Goal: Task Accomplishment & Management: Manage account settings

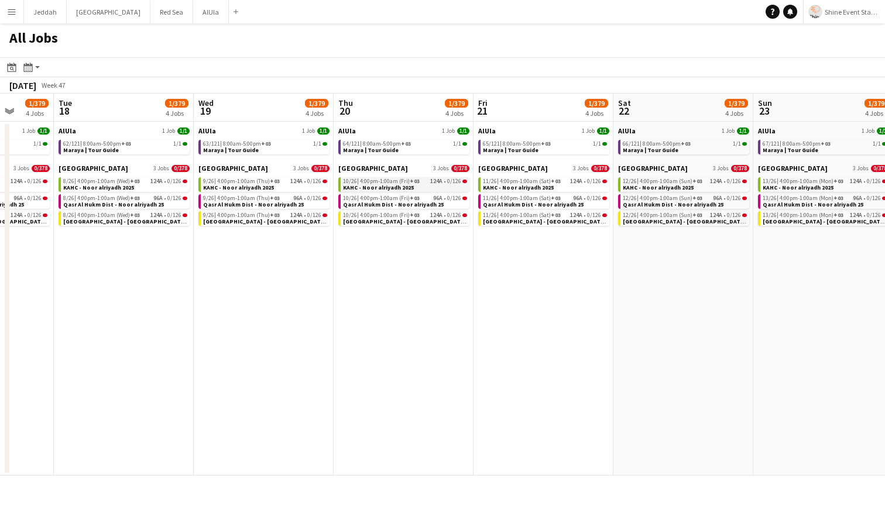
click at [427, 184] on div "10/26 | 4:00pm-1:00am (Fri) +03 124A • 0/126" at bounding box center [405, 182] width 124 height 6
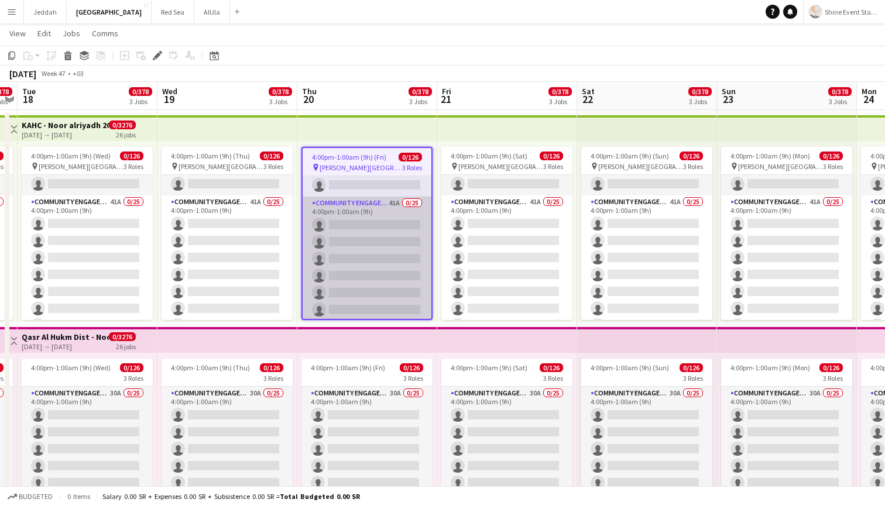
click at [387, 248] on app-card-role "Community Engagement (CE) 41A 0/25 4:00pm-1:00am (9h) single-neutral-actions si…" at bounding box center [367, 420] width 129 height 447
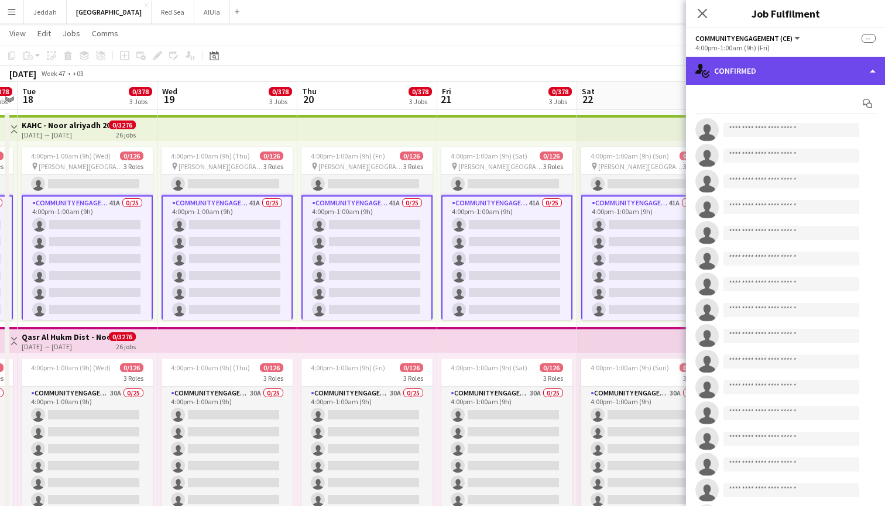
click at [782, 68] on div "single-neutral-actions-check-2 Confirmed" at bounding box center [785, 71] width 199 height 28
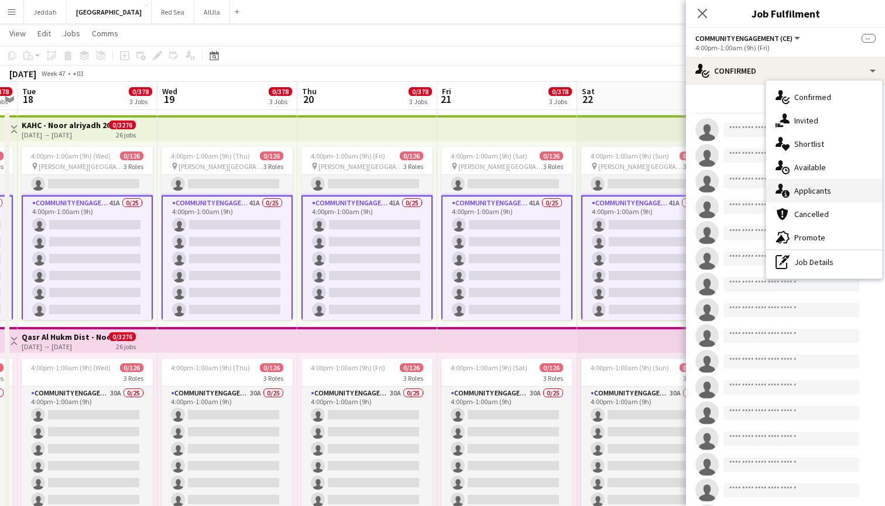
click at [810, 185] on div "single-neutral-actions-information Applicants" at bounding box center [824, 190] width 116 height 23
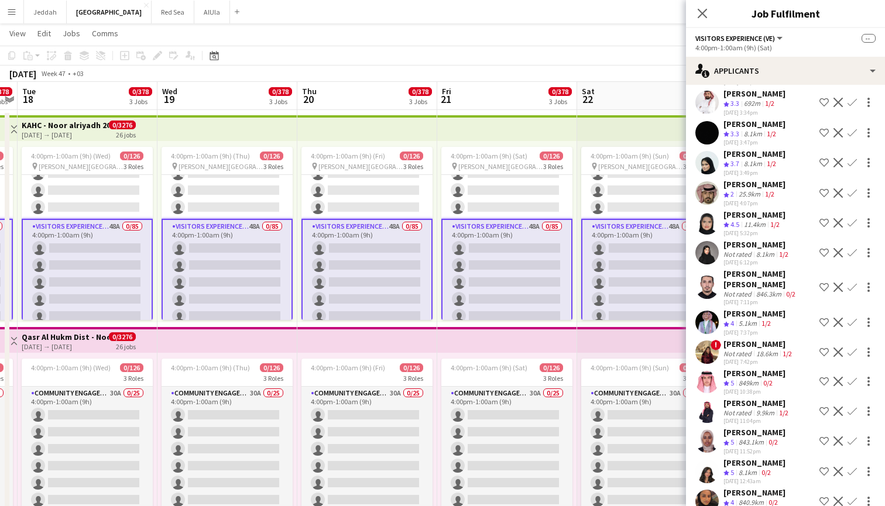
click at [711, 490] on app-user-avatar at bounding box center [706, 501] width 23 height 23
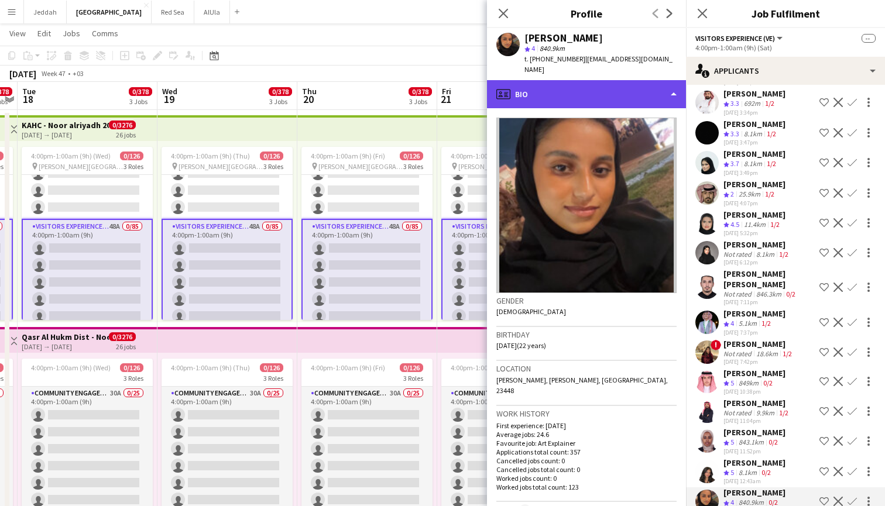
click at [640, 80] on div "profile Bio" at bounding box center [586, 94] width 199 height 28
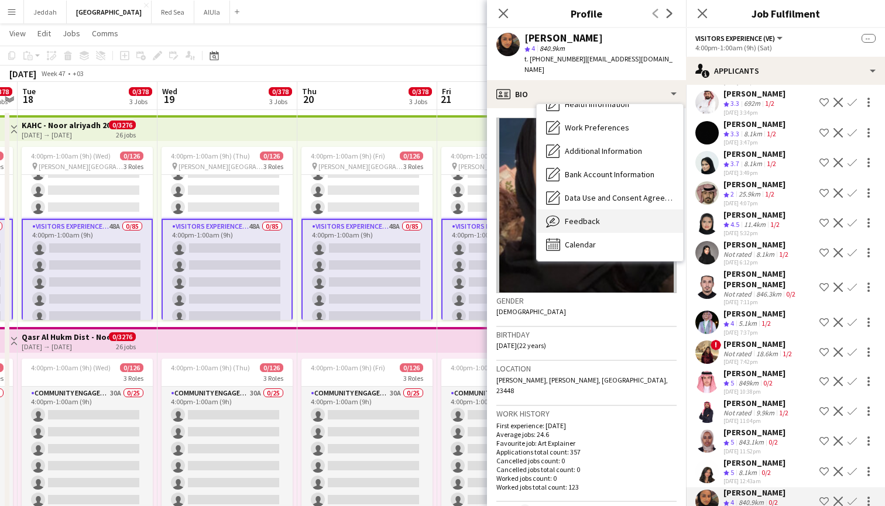
click at [606, 210] on div "Feedback Feedback" at bounding box center [610, 221] width 146 height 23
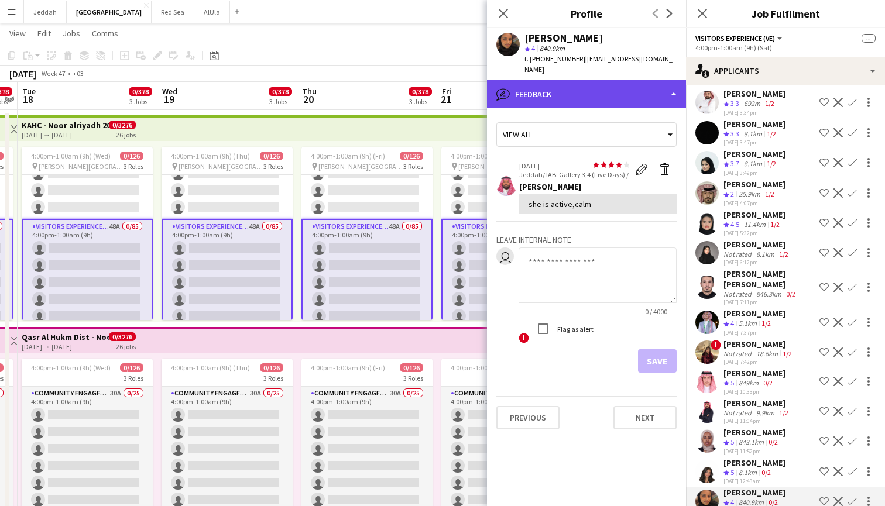
click at [648, 83] on div "bubble-pencil Feedback" at bounding box center [586, 94] width 199 height 28
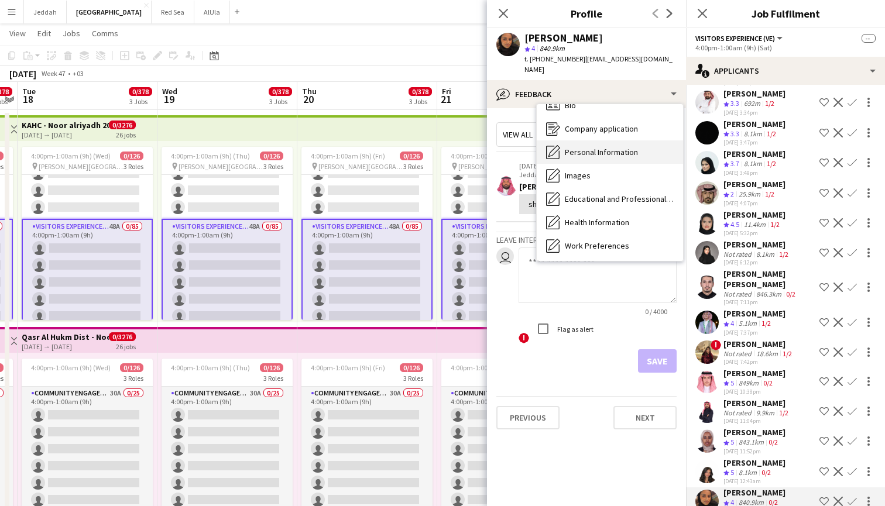
click at [632, 147] on span "Personal Information" at bounding box center [601, 152] width 73 height 11
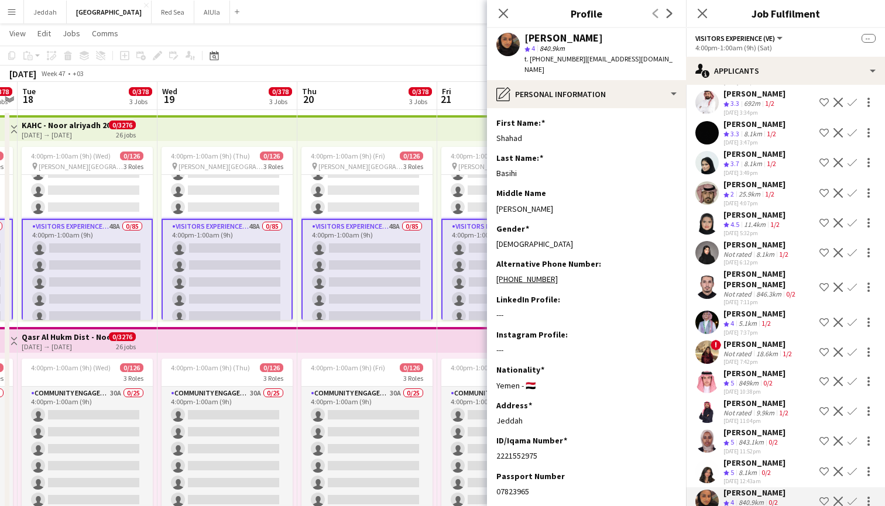
click at [707, 460] on app-user-avatar at bounding box center [706, 471] width 23 height 23
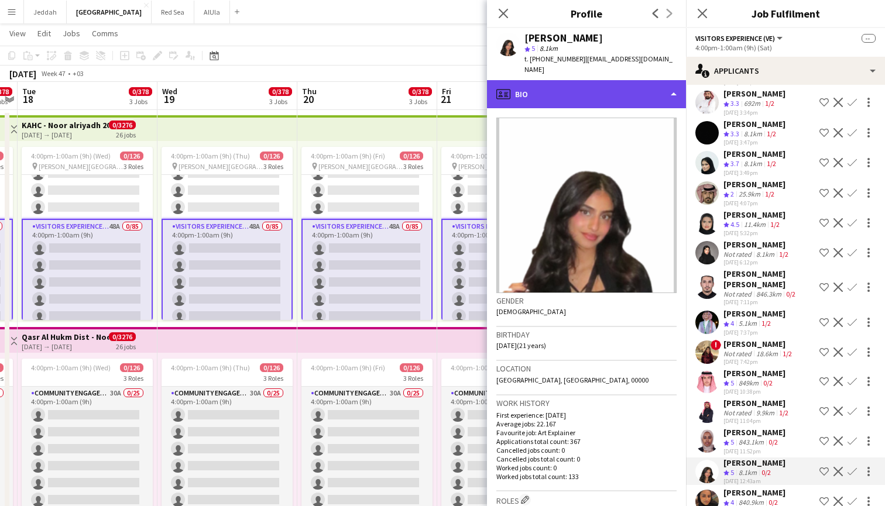
click at [630, 81] on div "profile Bio" at bounding box center [586, 94] width 199 height 28
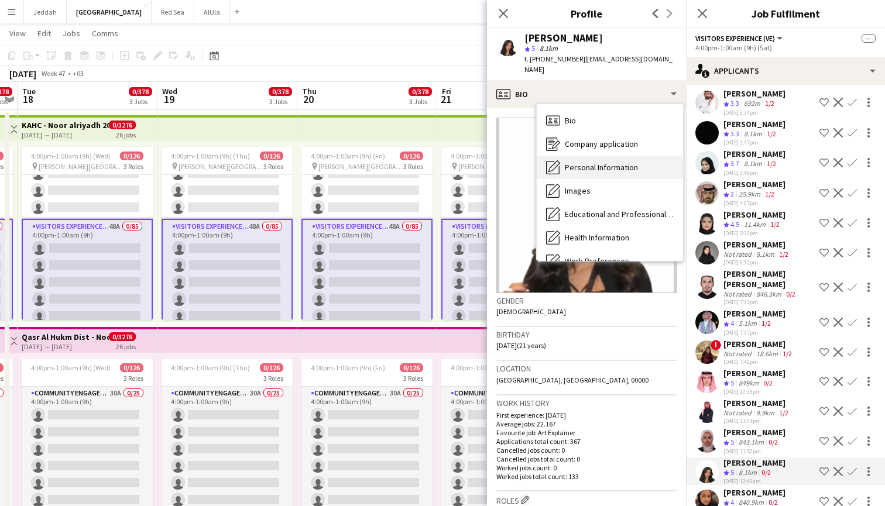
click at [617, 162] on span "Personal Information" at bounding box center [601, 167] width 73 height 11
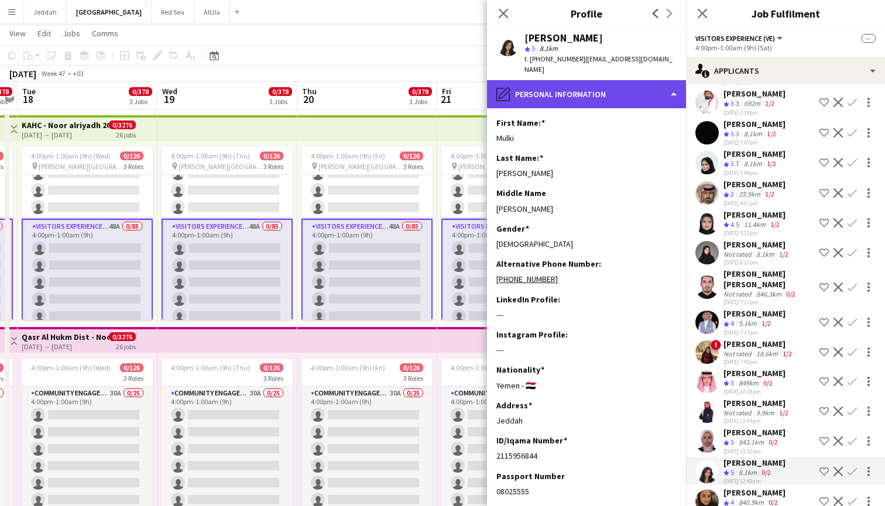
click at [637, 85] on div "pencil4 Personal Information" at bounding box center [586, 94] width 199 height 28
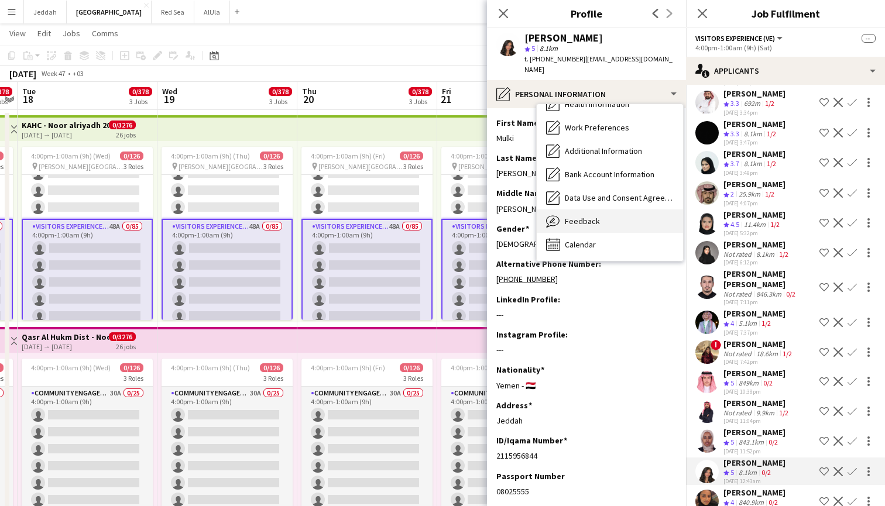
click at [626, 210] on div "Feedback Feedback" at bounding box center [610, 221] width 146 height 23
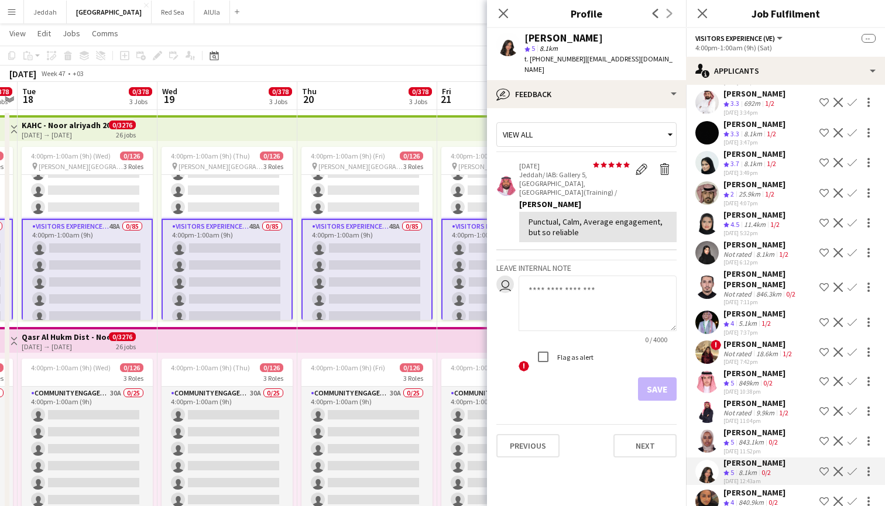
click at [707, 341] on app-user-avatar at bounding box center [706, 352] width 23 height 23
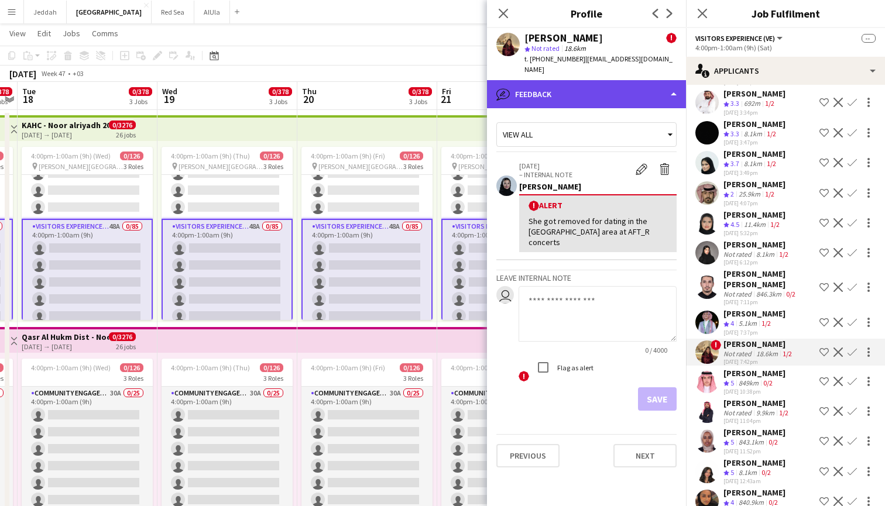
click at [599, 80] on div "bubble-pencil Feedback" at bounding box center [586, 94] width 199 height 28
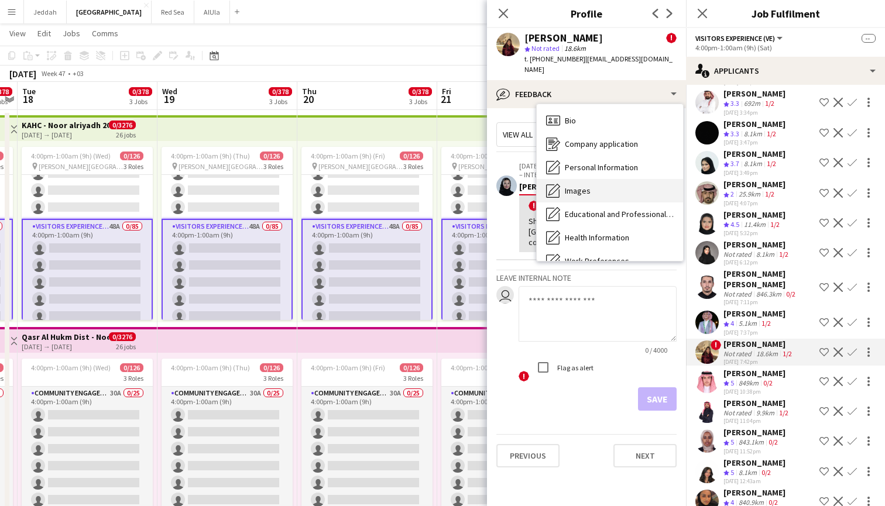
click at [588, 186] on span "Images" at bounding box center [578, 191] width 26 height 11
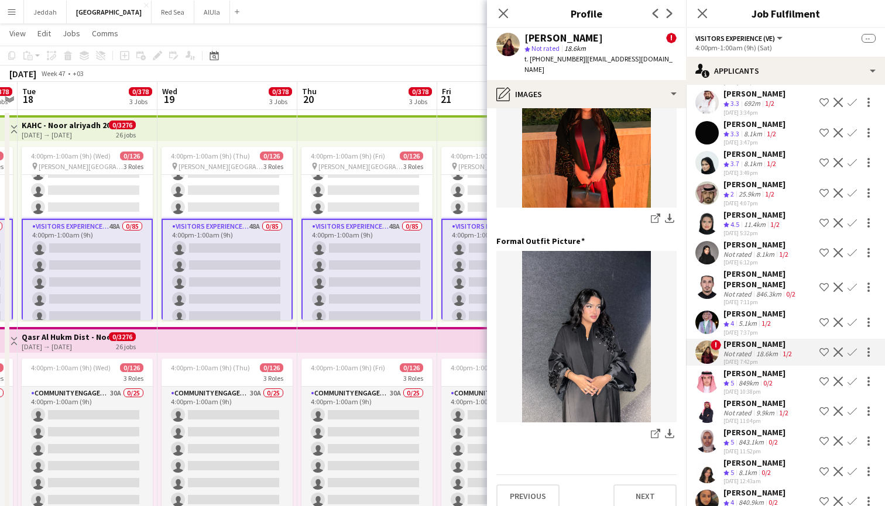
scroll to position [311, 0]
click at [705, 211] on app-user-avatar at bounding box center [706, 222] width 23 height 23
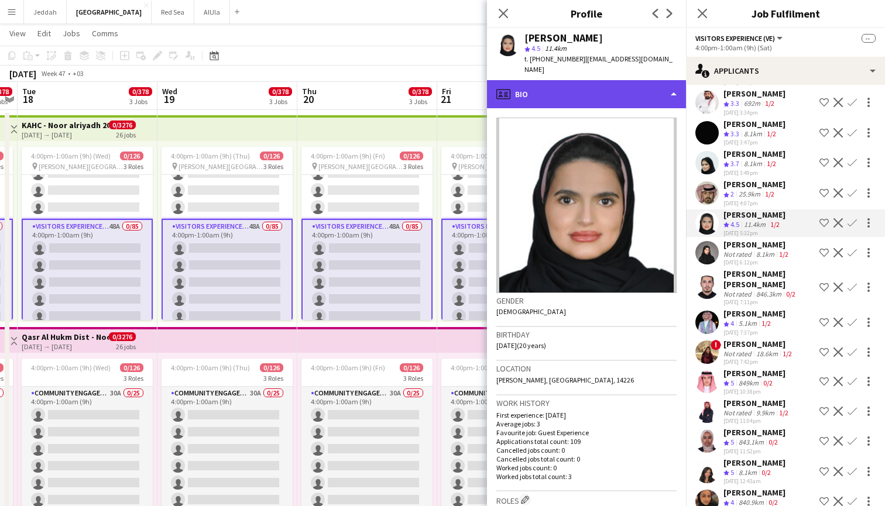
click at [626, 90] on div "profile Bio" at bounding box center [586, 94] width 199 height 28
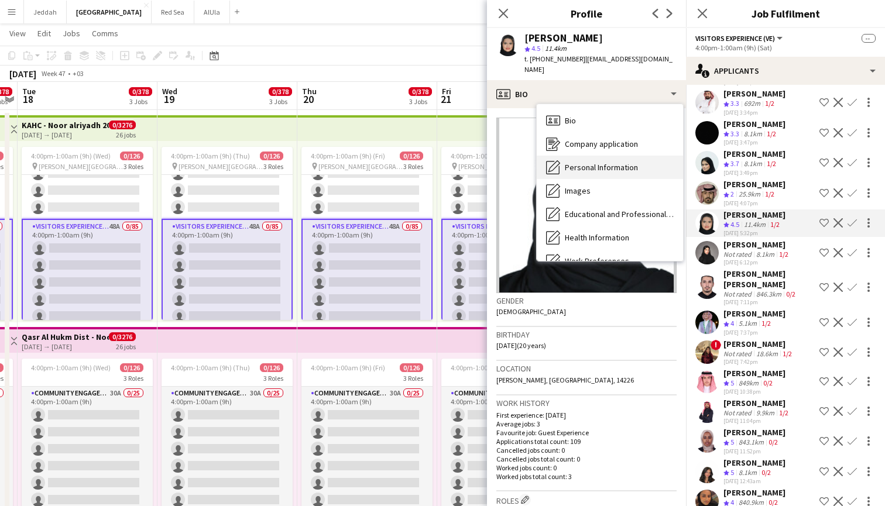
click at [619, 162] on span "Personal Information" at bounding box center [601, 167] width 73 height 11
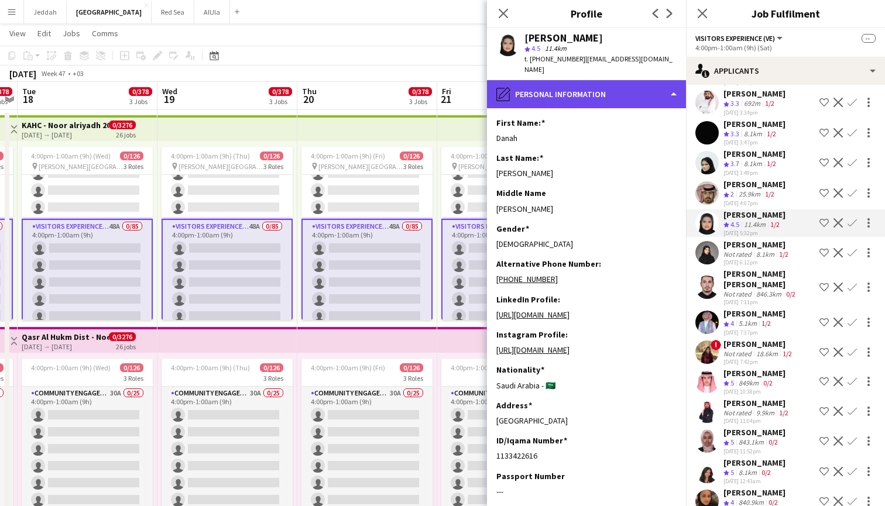
click at [633, 80] on div "pencil4 Personal Information" at bounding box center [586, 94] width 199 height 28
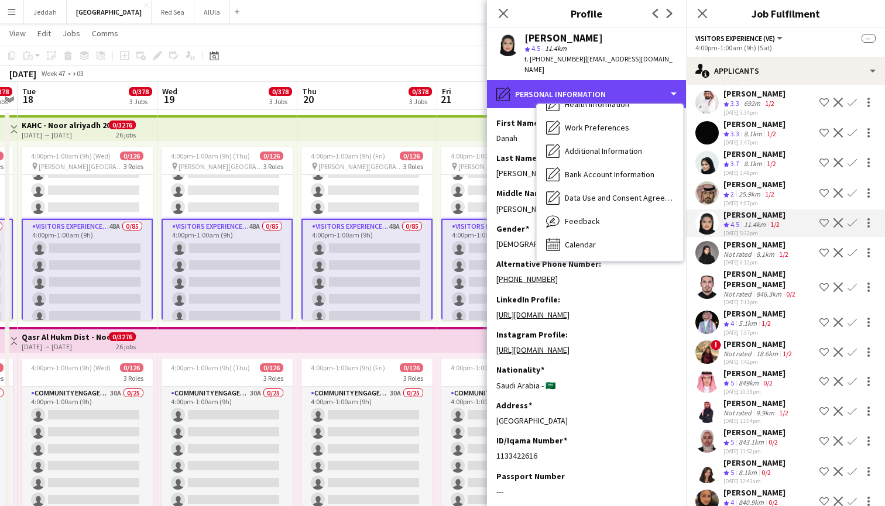
scroll to position [133, 0]
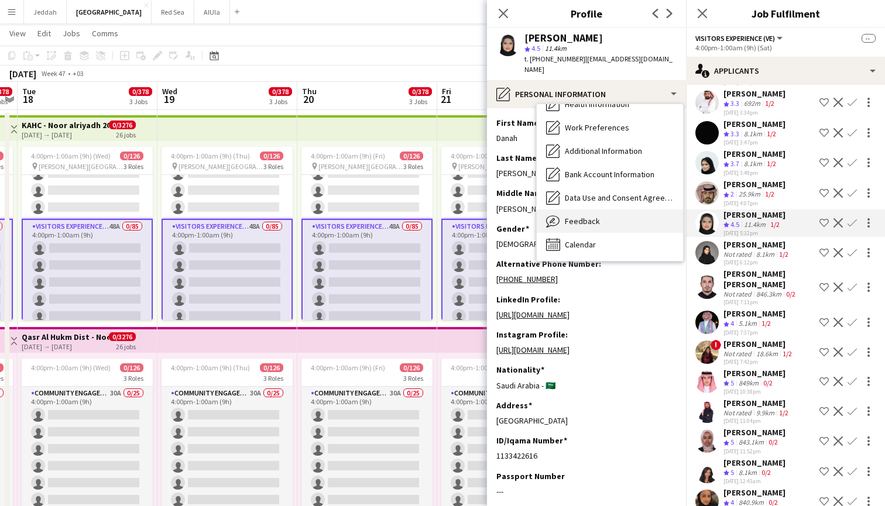
click at [611, 210] on div "Feedback Feedback" at bounding box center [610, 221] width 146 height 23
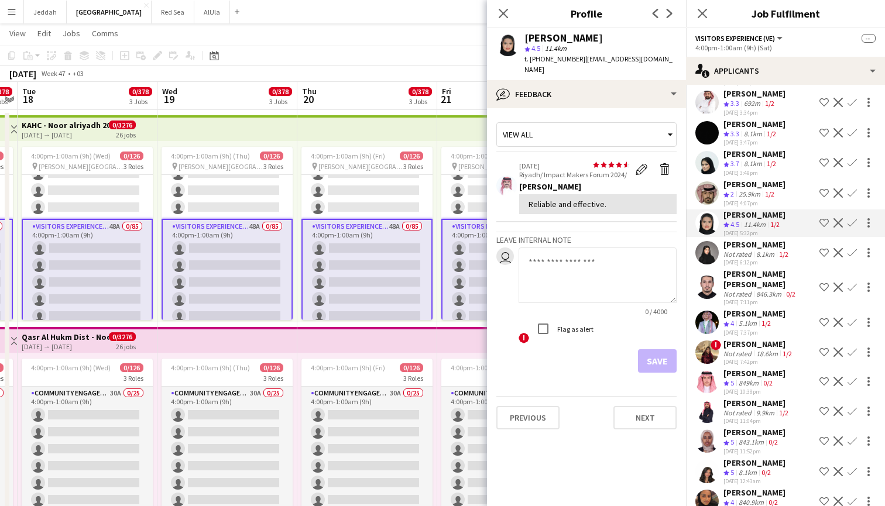
click at [709, 211] on app-user-avatar at bounding box center [706, 222] width 23 height 23
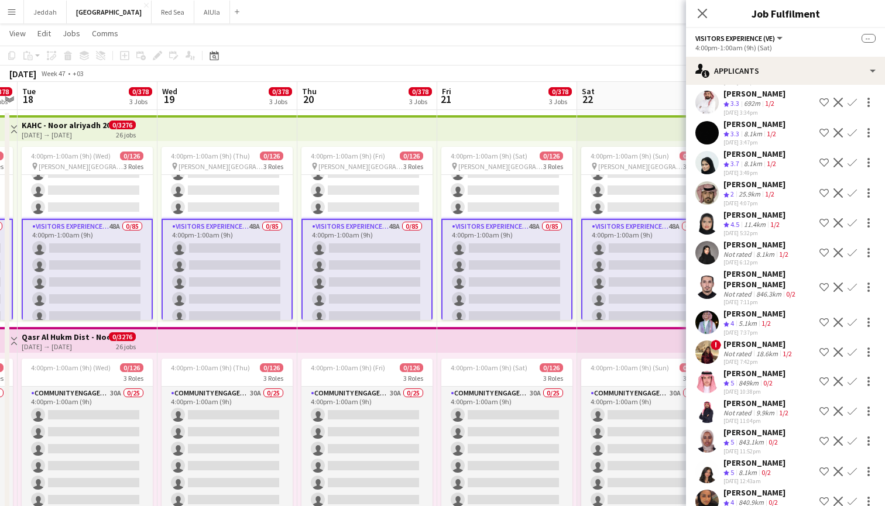
click at [707, 181] on app-user-avatar at bounding box center [706, 192] width 23 height 23
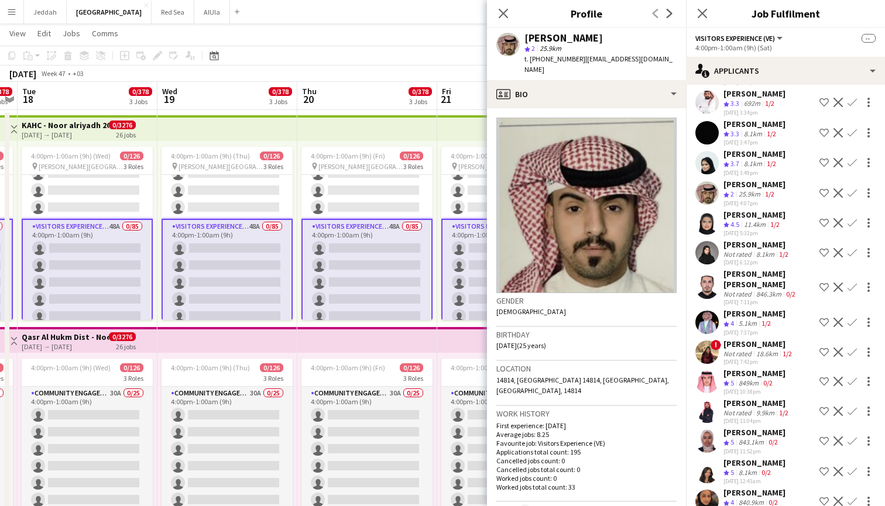
click at [704, 151] on app-user-avatar at bounding box center [706, 162] width 23 height 23
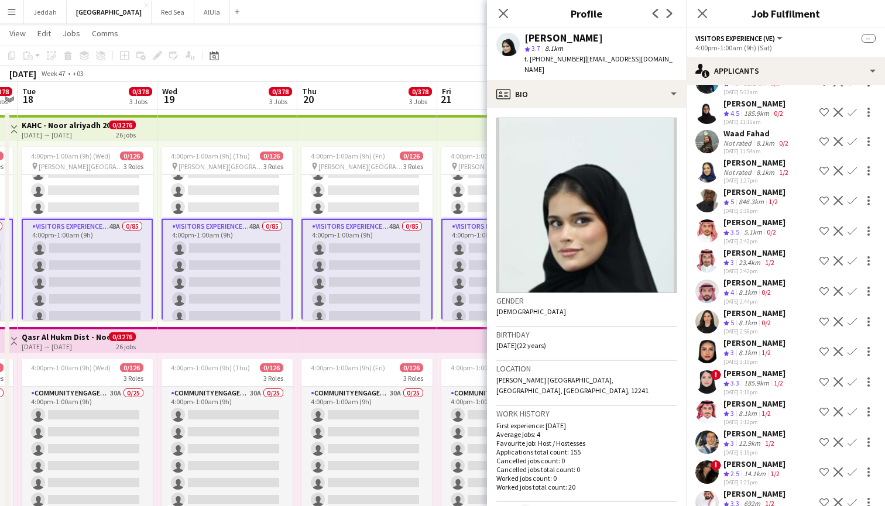
scroll to position [674, 0]
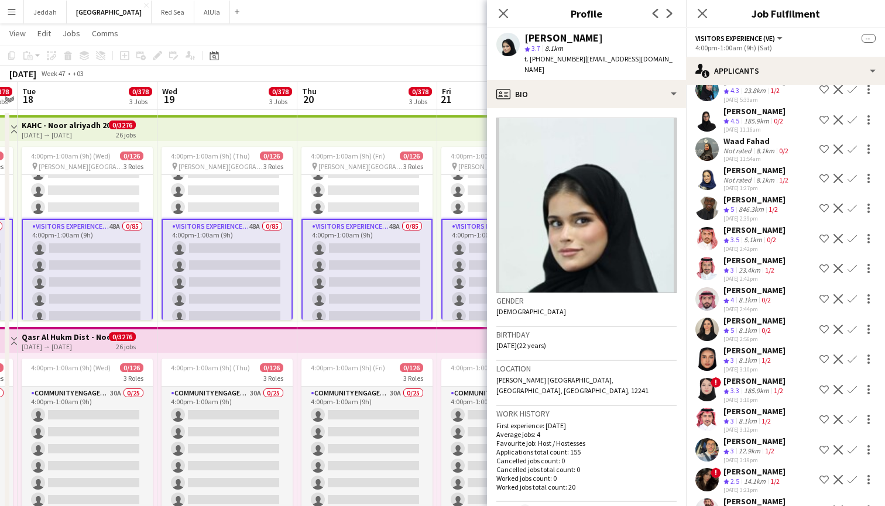
click at [707, 167] on app-user-avatar at bounding box center [706, 178] width 23 height 23
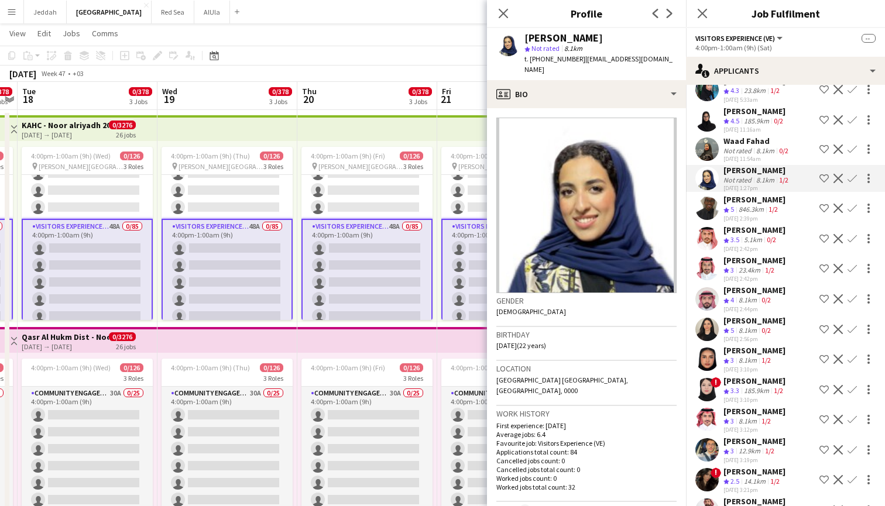
scroll to position [656, 0]
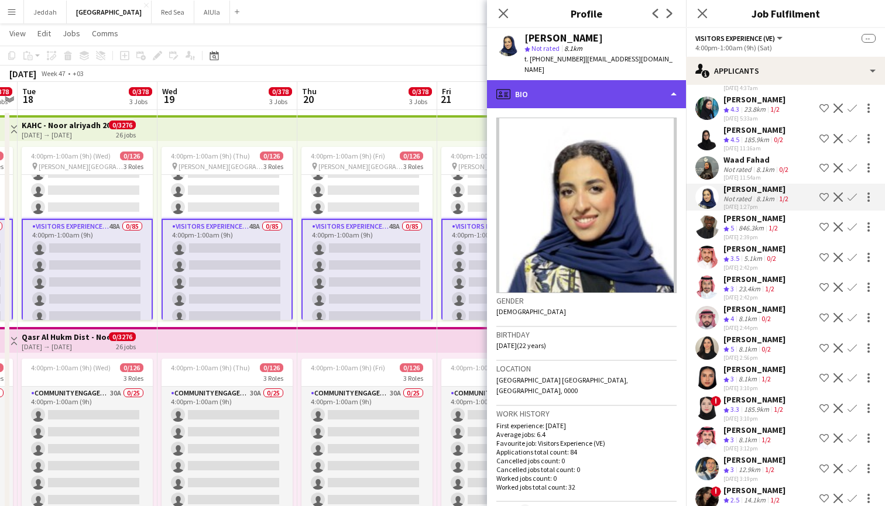
click at [652, 87] on div "profile Bio" at bounding box center [586, 94] width 199 height 28
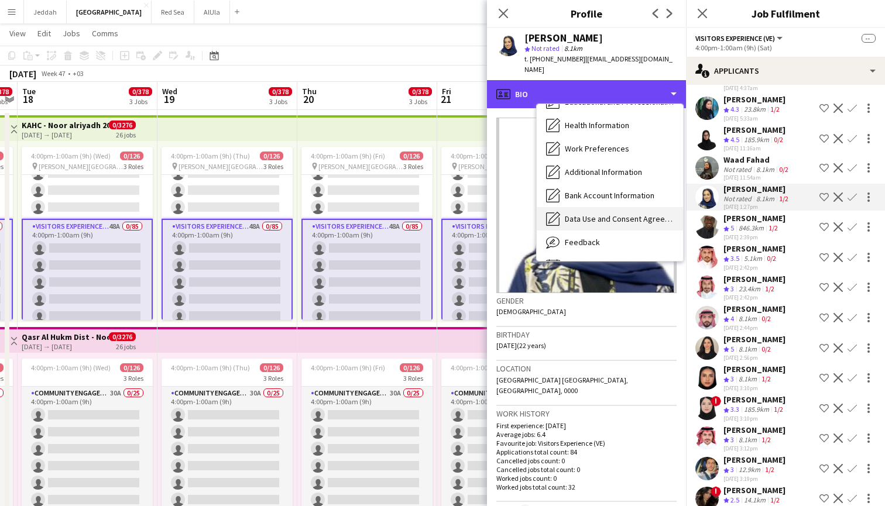
scroll to position [107, 0]
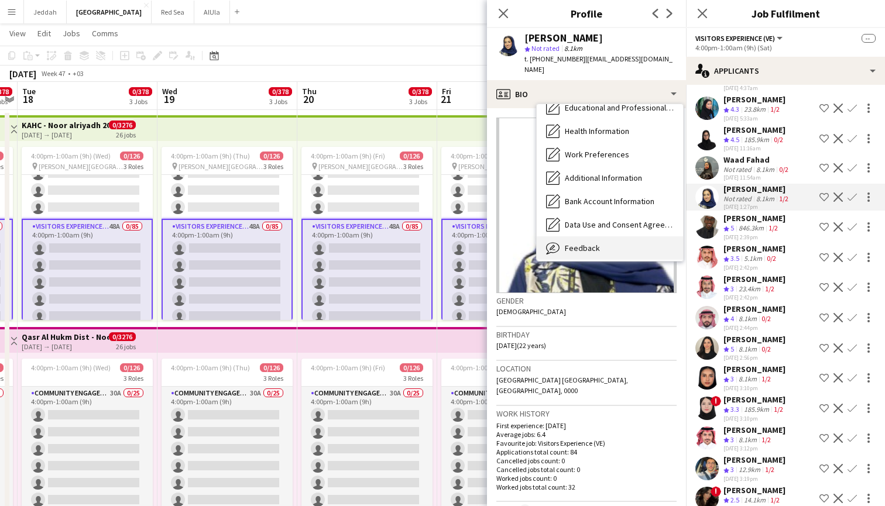
click at [618, 237] on div "Feedback Feedback" at bounding box center [610, 248] width 146 height 23
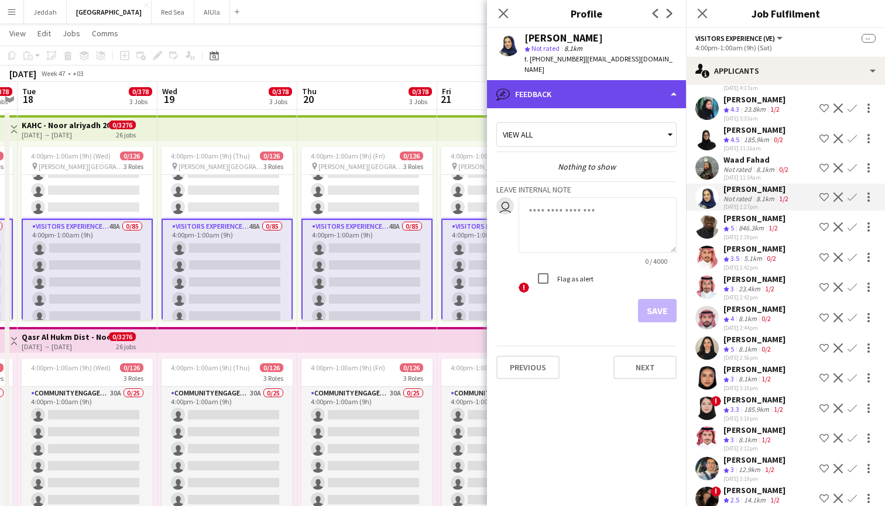
click at [622, 85] on div "bubble-pencil Feedback" at bounding box center [586, 94] width 199 height 28
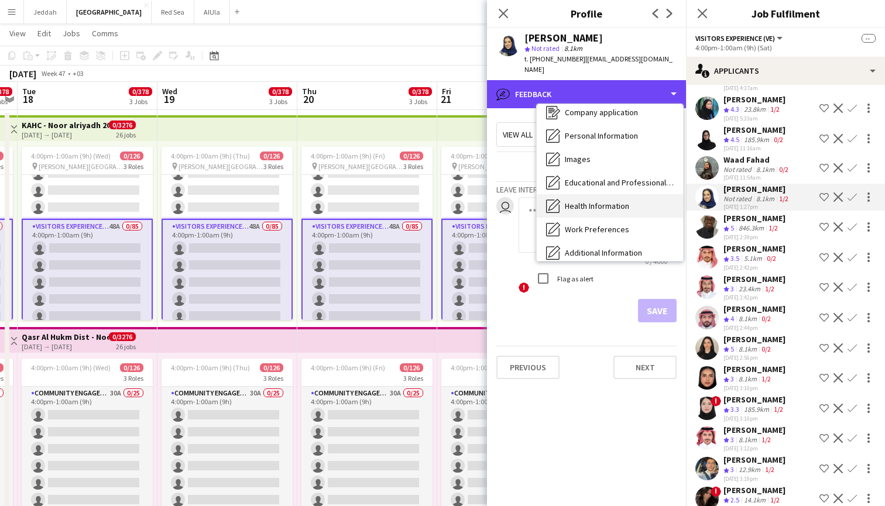
scroll to position [29, 0]
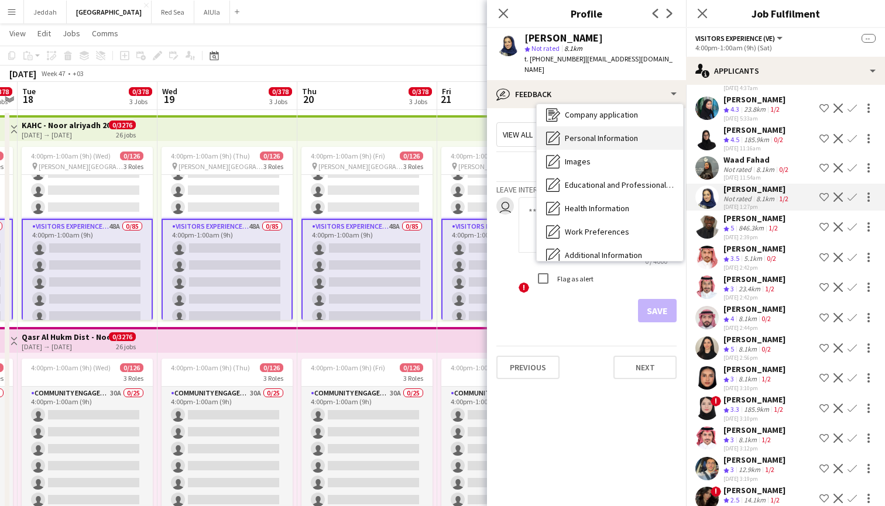
click at [618, 133] on span "Personal Information" at bounding box center [601, 138] width 73 height 11
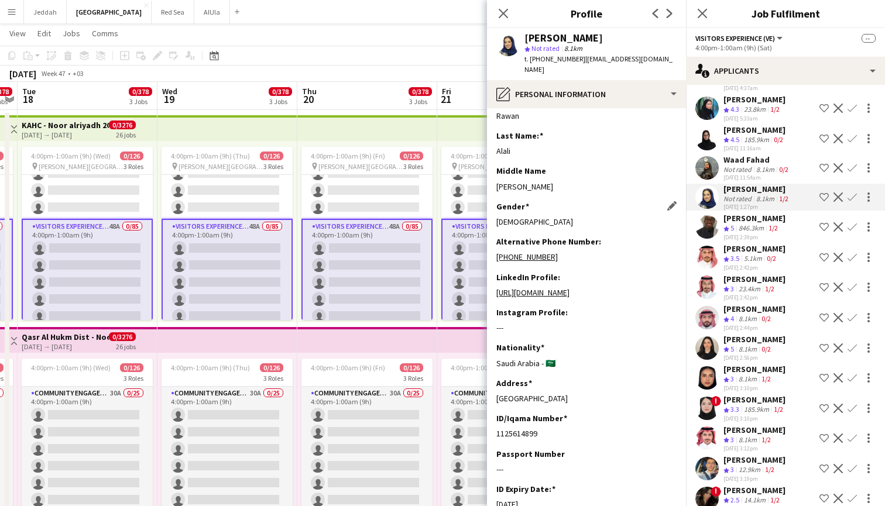
scroll to position [5, 0]
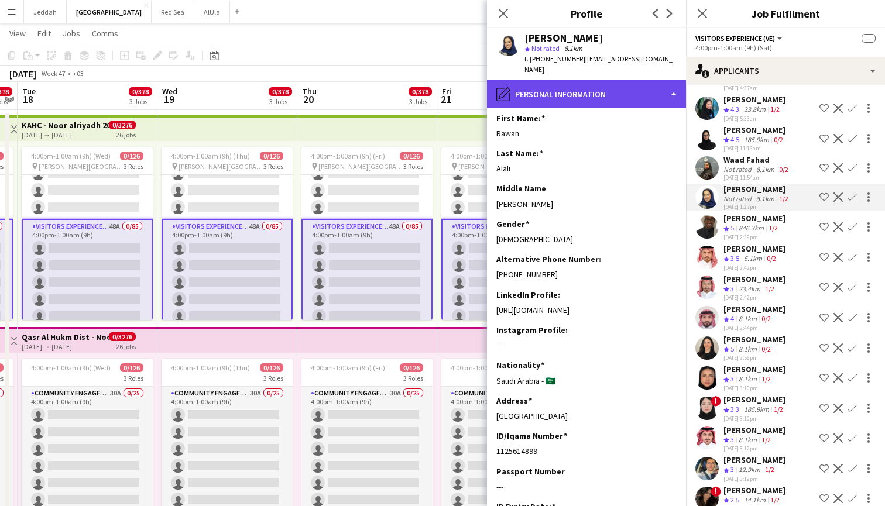
click at [551, 91] on div "pencil4 Personal Information" at bounding box center [586, 94] width 199 height 28
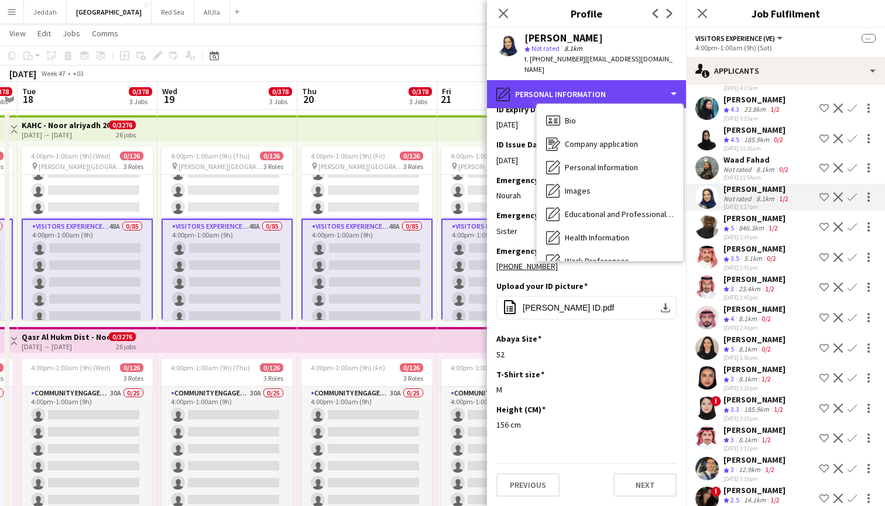
scroll to position [418, 0]
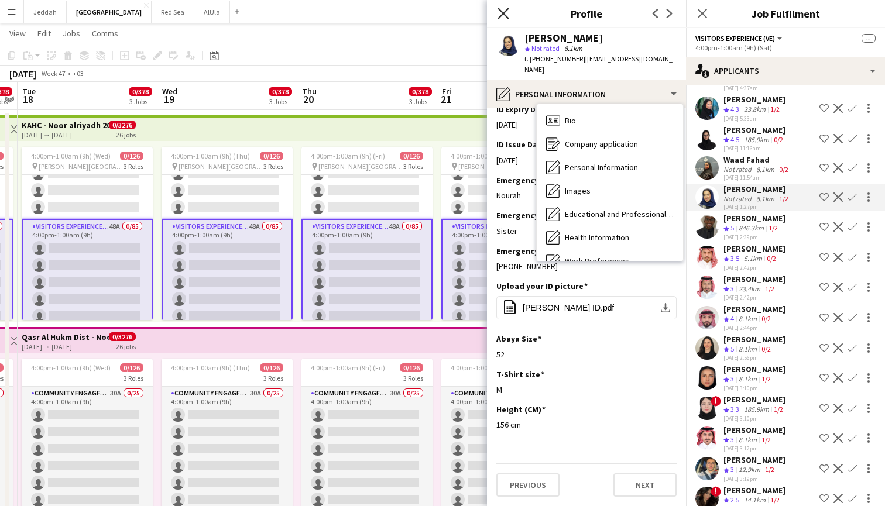
click at [506, 11] on icon at bounding box center [503, 13] width 11 height 11
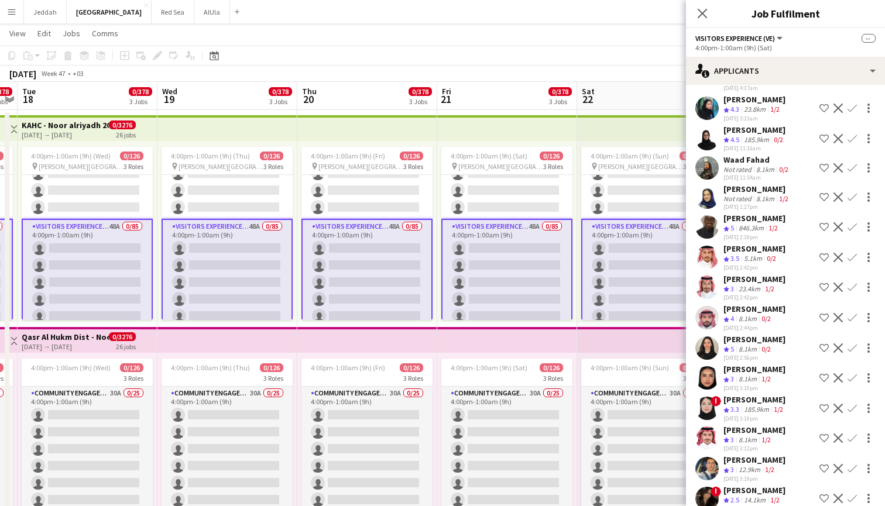
scroll to position [639, 0]
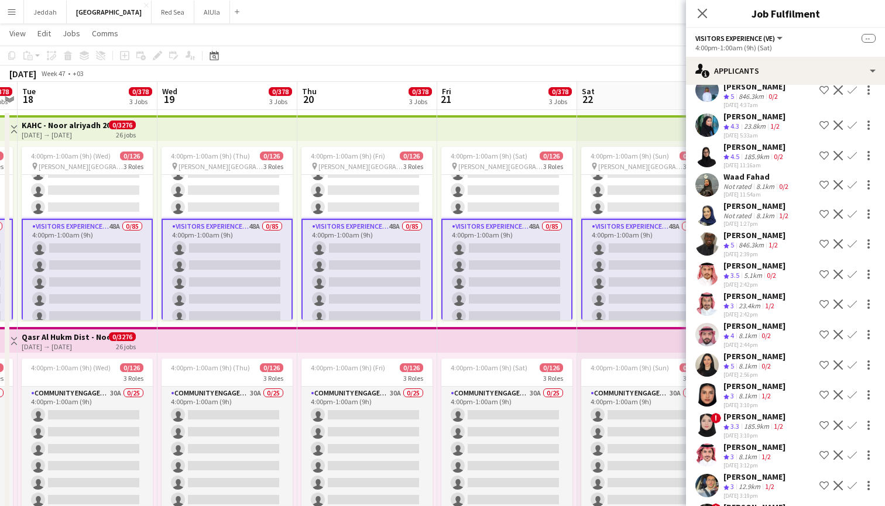
click at [707, 173] on app-user-avatar at bounding box center [706, 184] width 23 height 23
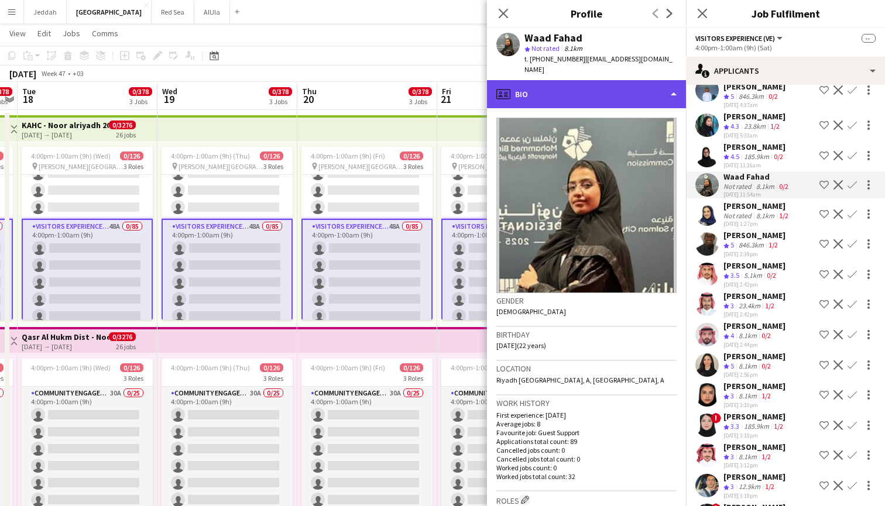
click at [645, 87] on div "profile Bio" at bounding box center [586, 94] width 199 height 28
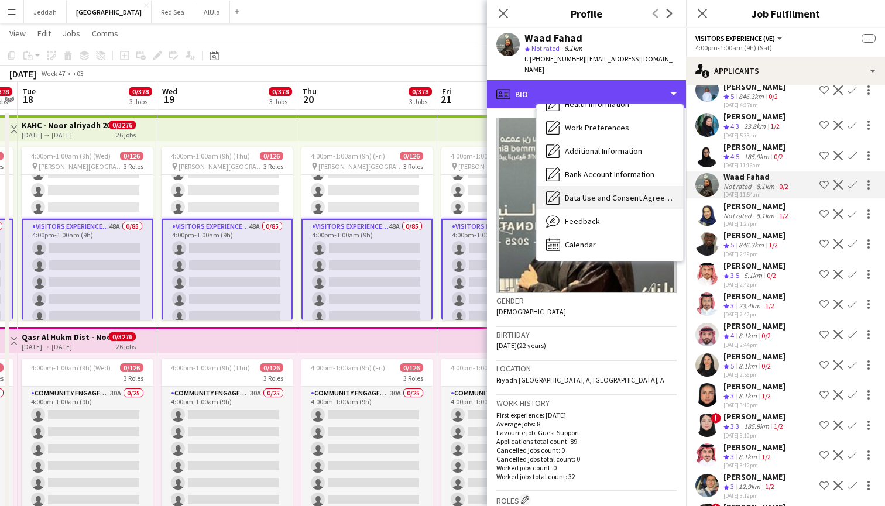
scroll to position [133, 0]
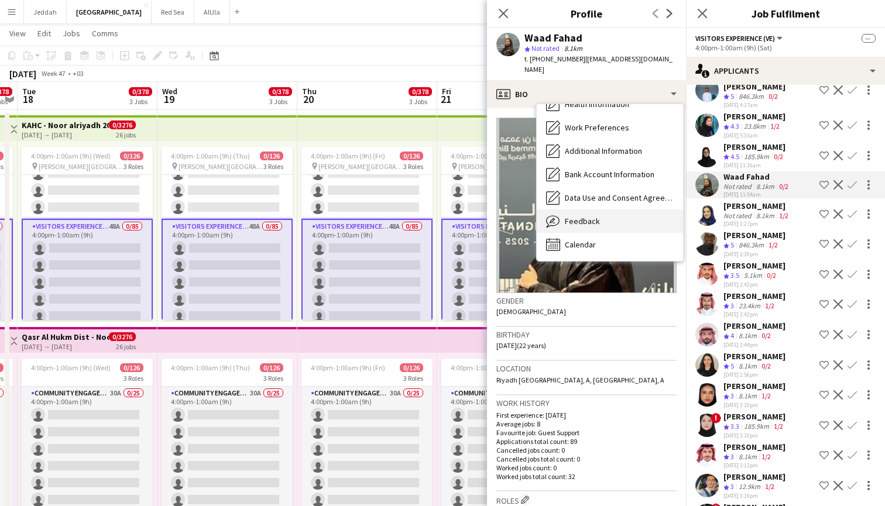
click at [616, 211] on div "Feedback Feedback" at bounding box center [610, 221] width 146 height 23
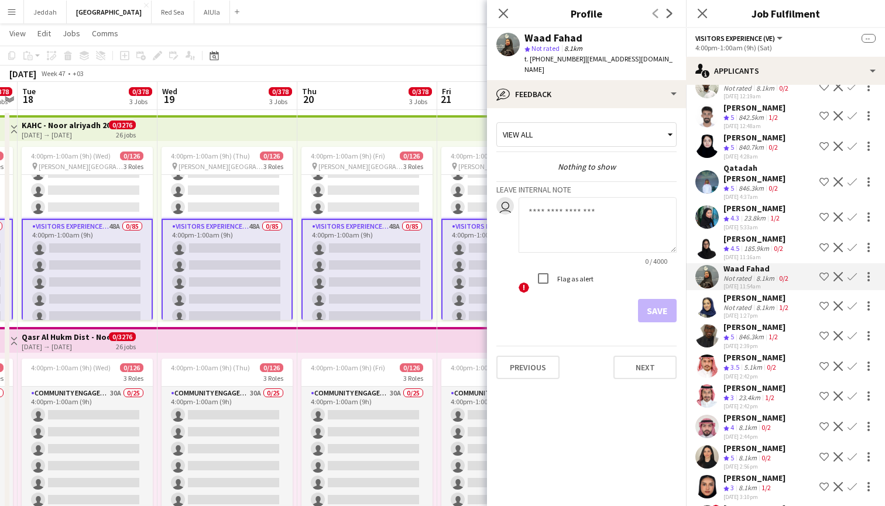
scroll to position [525, 0]
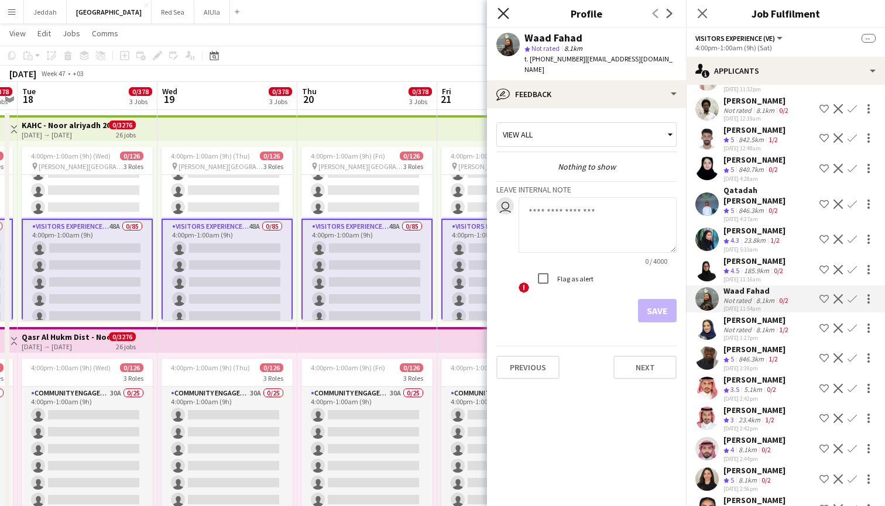
click at [504, 15] on icon at bounding box center [503, 13] width 11 height 11
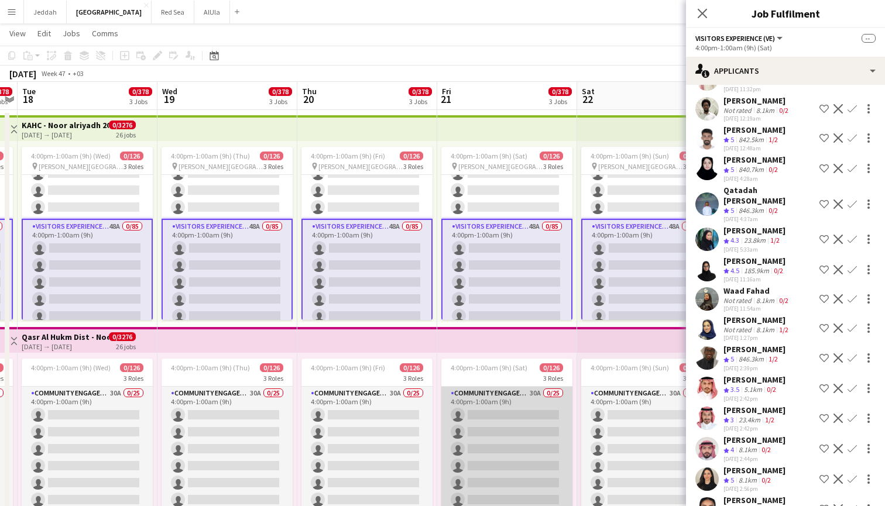
scroll to position [75, 0]
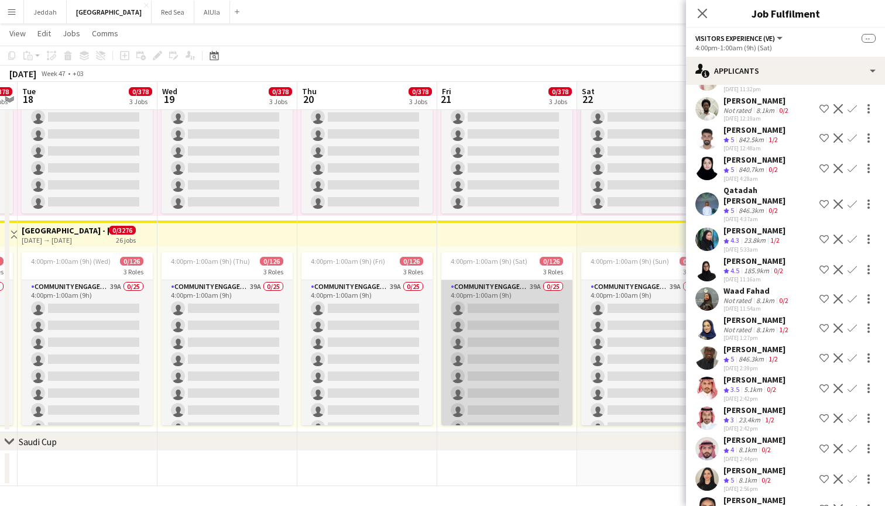
click at [533, 345] on app-card-role "Community Engagement (CE) 39A 0/25 4:00pm-1:00am (9h) single-neutral-actions si…" at bounding box center [506, 503] width 131 height 447
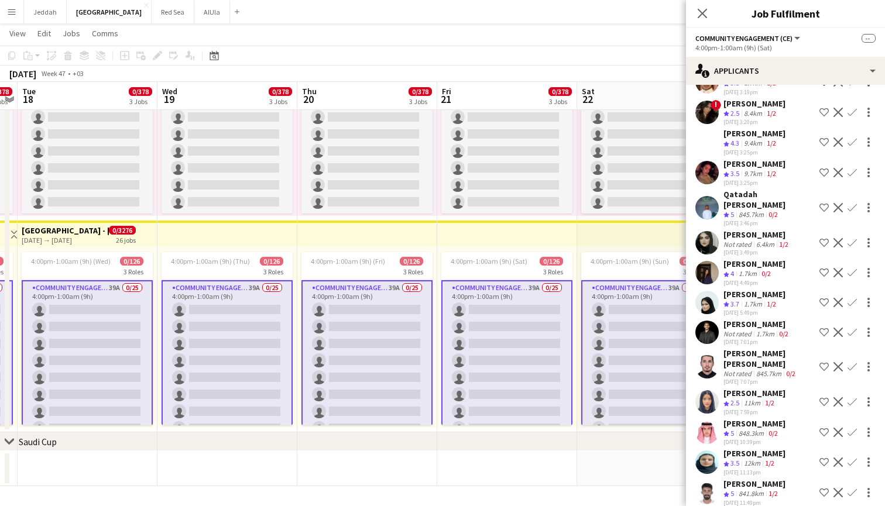
click at [708, 261] on app-user-avatar at bounding box center [706, 272] width 23 height 23
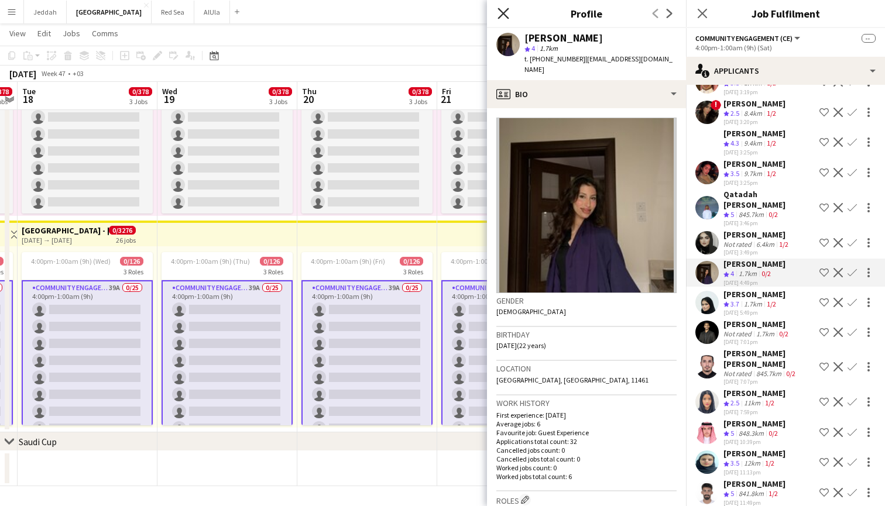
click at [505, 11] on icon at bounding box center [503, 13] width 11 height 11
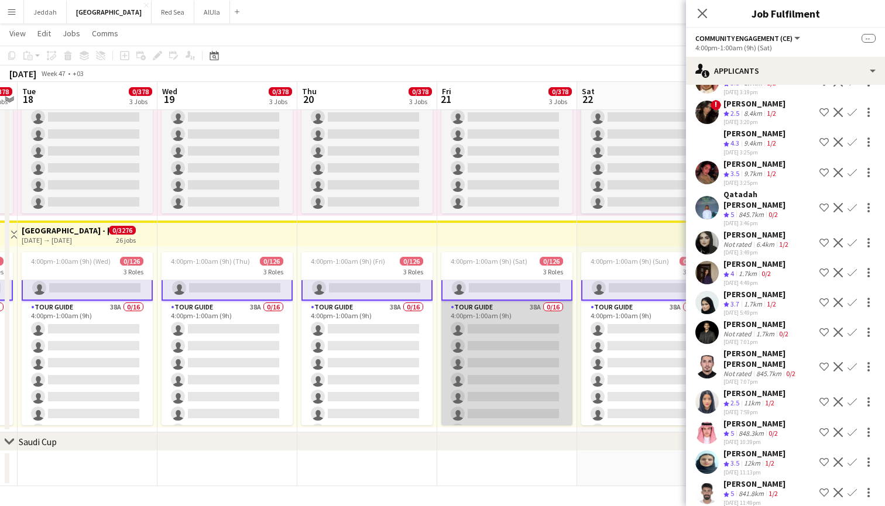
click at [524, 344] on app-card-role "Tour Guide 38A 0/16 4:00pm-1:00am (9h) single-neutral-actions single-neutral-ac…" at bounding box center [506, 448] width 131 height 294
